Goal: Information Seeking & Learning: Learn about a topic

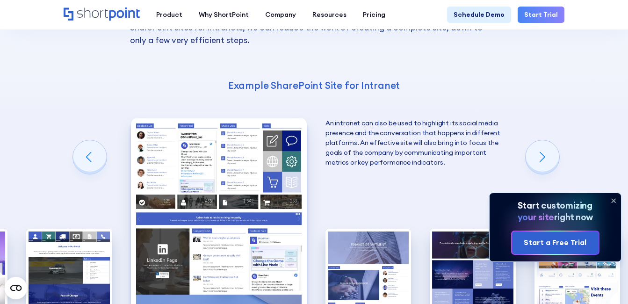
click at [614, 202] on icon at bounding box center [613, 200] width 15 height 15
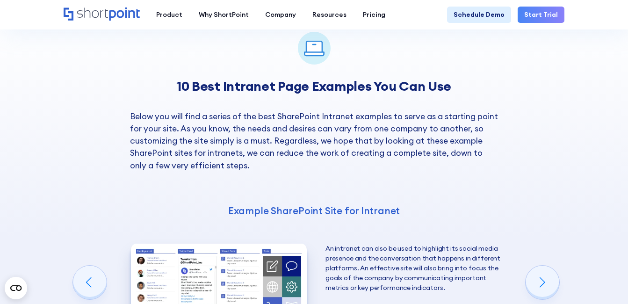
scroll to position [1057, 0]
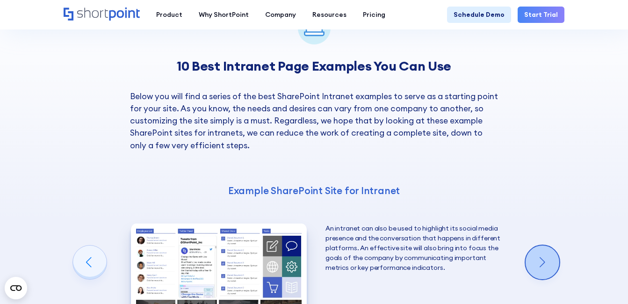
click at [552, 246] on div "Next slide" at bounding box center [543, 263] width 34 height 34
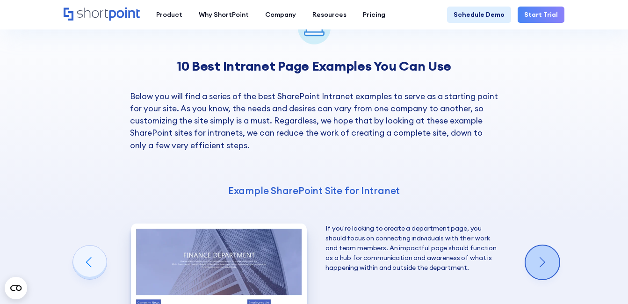
click at [552, 246] on div "Next slide" at bounding box center [543, 263] width 34 height 34
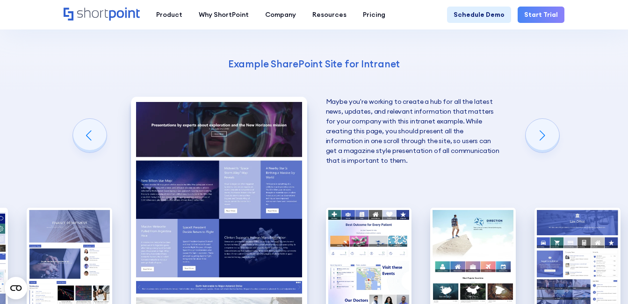
scroll to position [1185, 0]
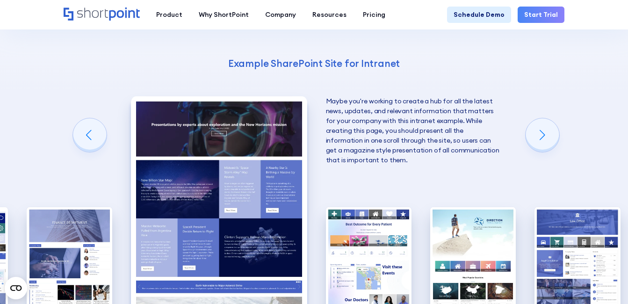
click at [588, 149] on div "10 Best Intranet Page Examples You Can Use Below you will find a series of the …" at bounding box center [314, 140] width 628 height 559
click at [548, 118] on div "Next slide" at bounding box center [543, 135] width 34 height 34
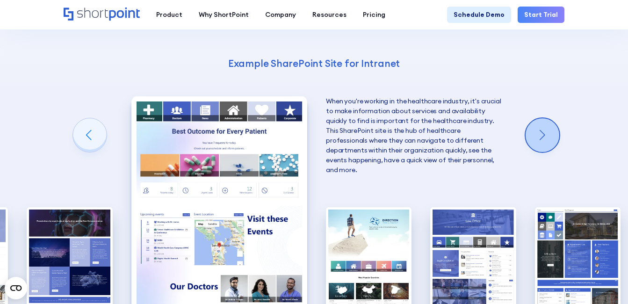
click at [548, 118] on div "Next slide" at bounding box center [543, 135] width 34 height 34
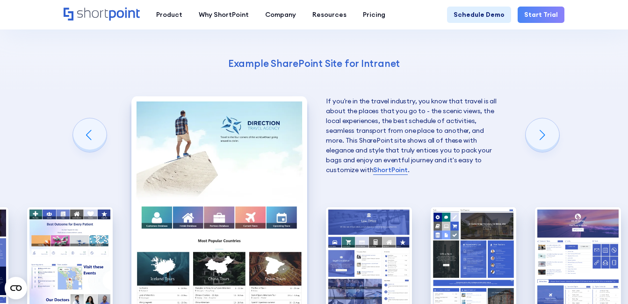
click at [599, 48] on div "10 Best Intranet Page Examples You Can Use Below you will find a series of the …" at bounding box center [314, 140] width 628 height 559
click at [543, 118] on div "Next slide" at bounding box center [543, 135] width 34 height 34
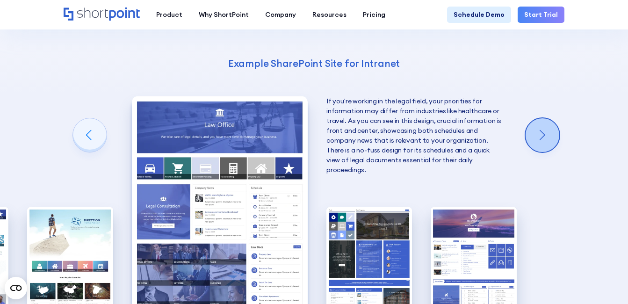
click at [543, 118] on div "Next slide" at bounding box center [543, 135] width 34 height 34
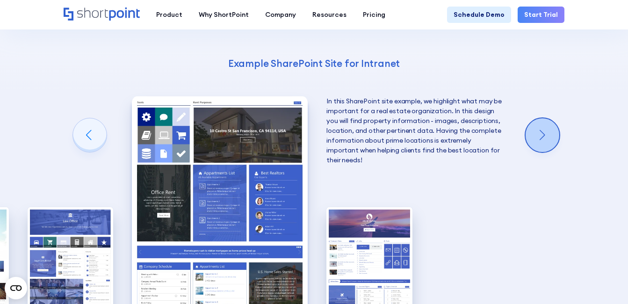
click at [543, 118] on div "Next slide" at bounding box center [543, 135] width 34 height 34
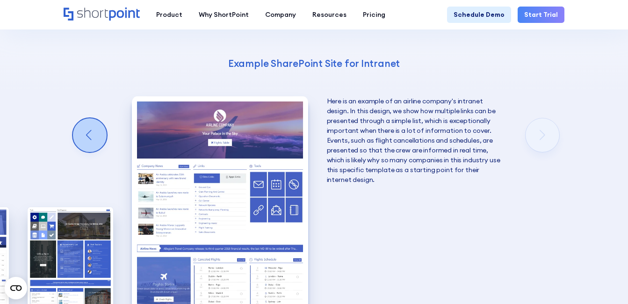
click at [90, 118] on div "Previous slide" at bounding box center [90, 135] width 34 height 34
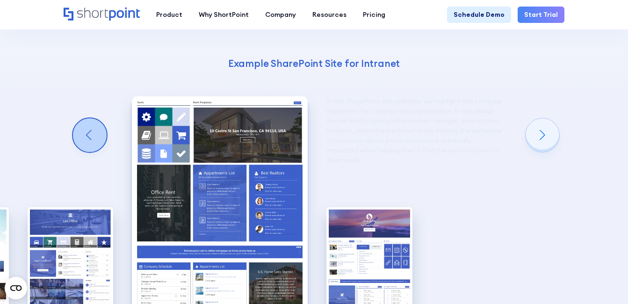
click at [90, 118] on div "Previous slide" at bounding box center [90, 135] width 34 height 34
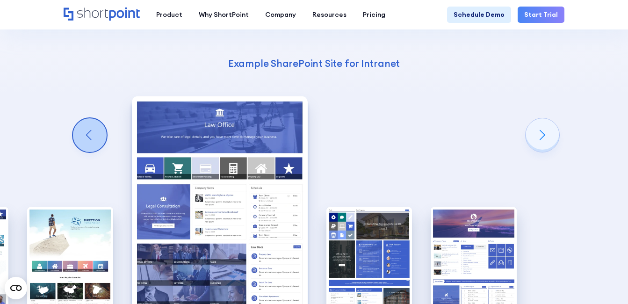
click at [90, 118] on div "Previous slide" at bounding box center [90, 135] width 34 height 34
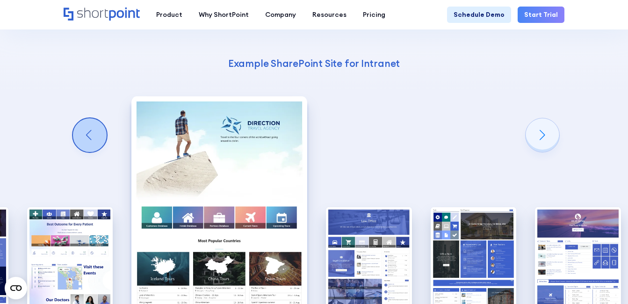
click at [90, 118] on div "Previous slide" at bounding box center [90, 135] width 34 height 34
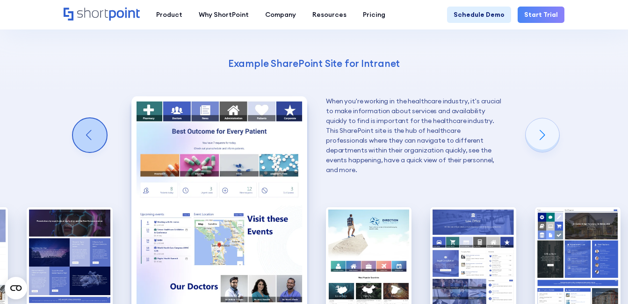
click at [90, 118] on div "Previous slide" at bounding box center [90, 135] width 34 height 34
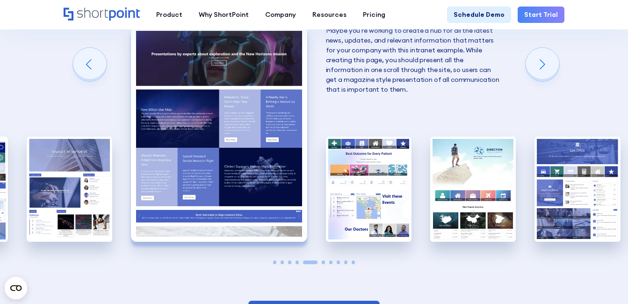
scroll to position [1138, 0]
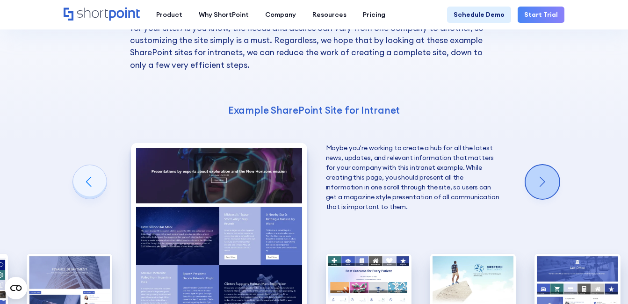
click at [539, 165] on div "Next slide" at bounding box center [543, 182] width 34 height 34
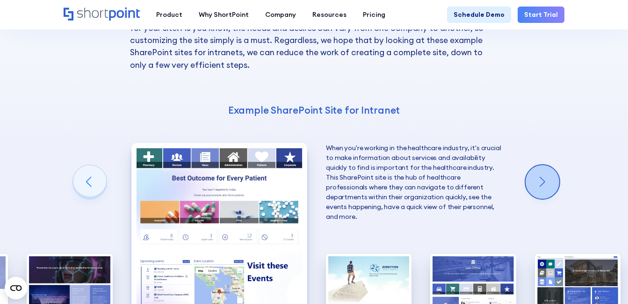
click at [540, 165] on div "Next slide" at bounding box center [543, 182] width 34 height 34
